Goal: Check status

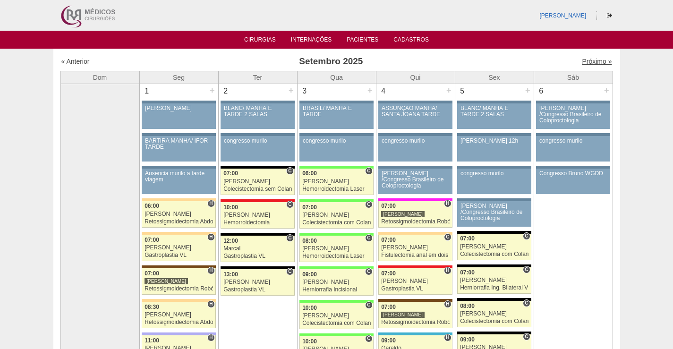
click at [582, 62] on link "Próximo »" at bounding box center [597, 62] width 30 height 8
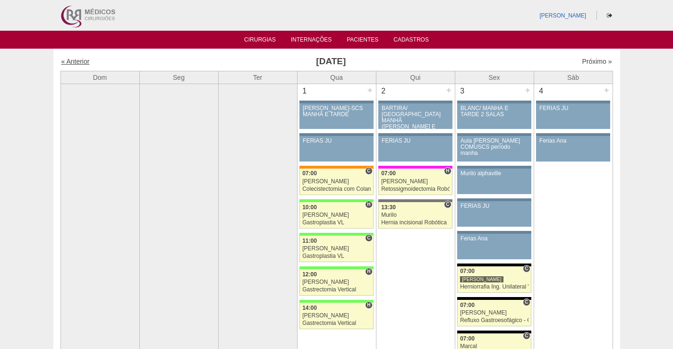
click at [74, 61] on link "« Anterior" at bounding box center [75, 62] width 28 height 8
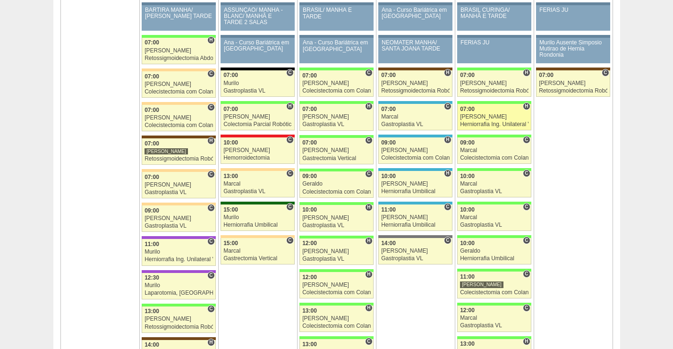
scroll to position [1417, 0]
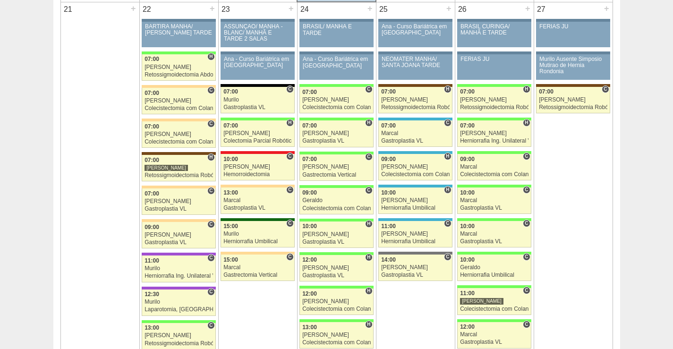
click at [594, 277] on td "27 + 88022 [PERSON_NAME] FERIAS JU Paciente não informado [PERSON_NAME] não inf…" at bounding box center [573, 214] width 79 height 424
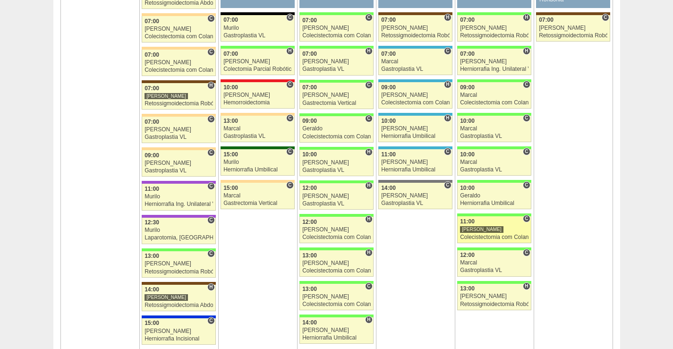
scroll to position [1511, 0]
